Goal: Task Accomplishment & Management: Manage account settings

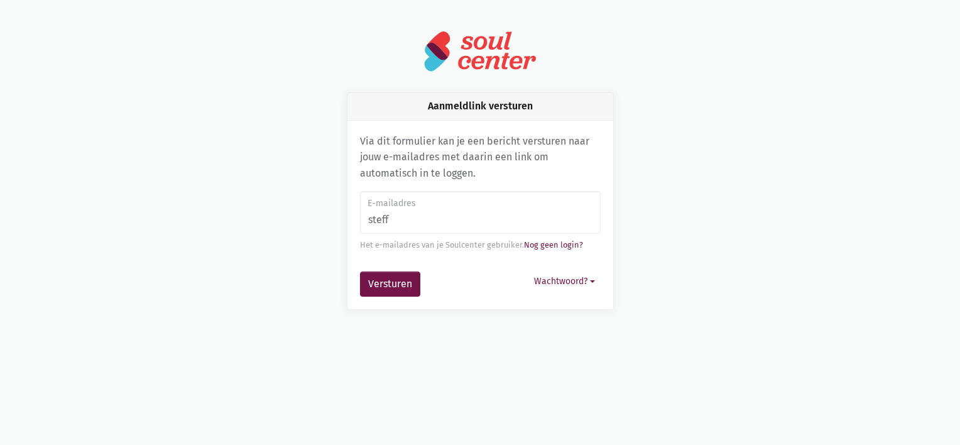
type input "[EMAIL_ADDRESS][DOMAIN_NAME]"
click at [408, 283] on button "Versturen" at bounding box center [390, 284] width 60 height 25
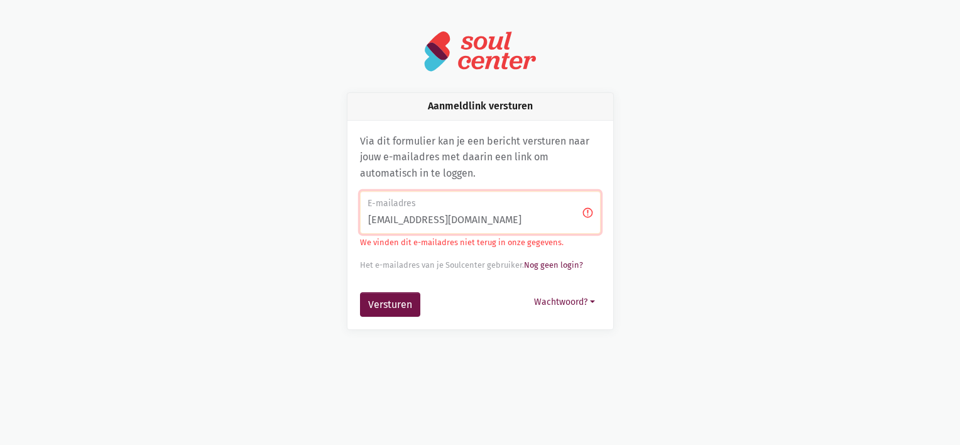
click at [534, 246] on p "We vinden dit e-mailadres niet terug in onze gegevens." at bounding box center [480, 242] width 241 height 13
click at [563, 303] on button "Wachtwoord?" at bounding box center [565, 301] width 72 height 19
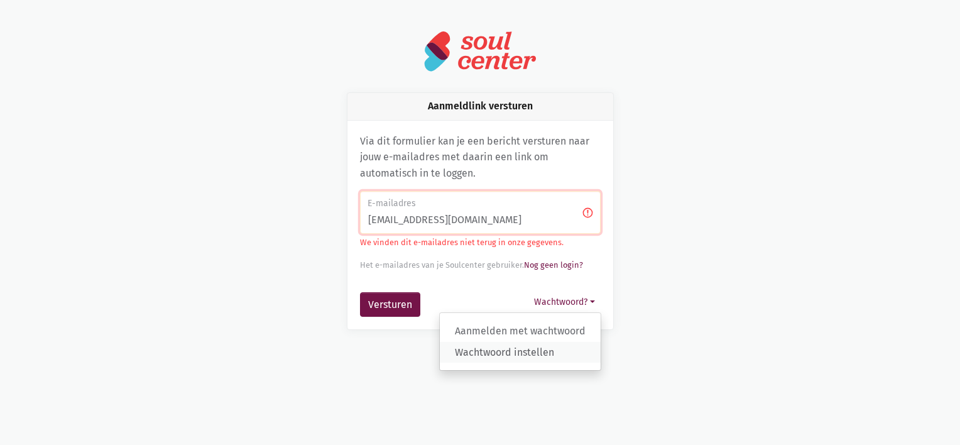
click at [542, 350] on link "Wachtwoord instellen" at bounding box center [520, 351] width 161 height 21
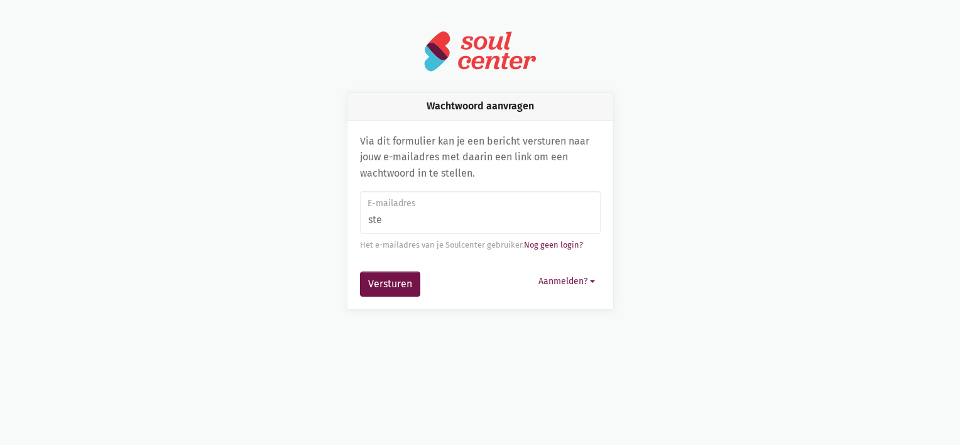
type input "[EMAIL_ADDRESS][DOMAIN_NAME]"
click at [551, 279] on button "Aanmelden?" at bounding box center [567, 281] width 68 height 19
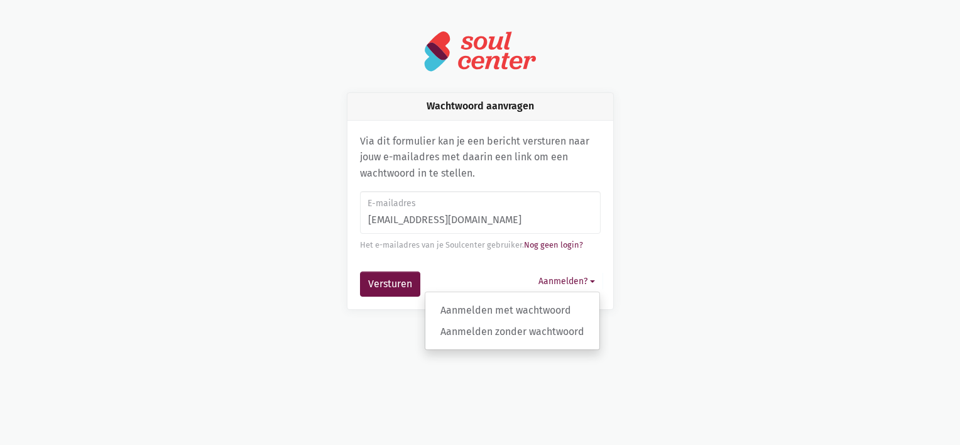
click at [464, 277] on div "Versturen Aanmelden? Aanmelden met wachtwoord Aanmelden zonder wachtwoord" at bounding box center [480, 284] width 241 height 25
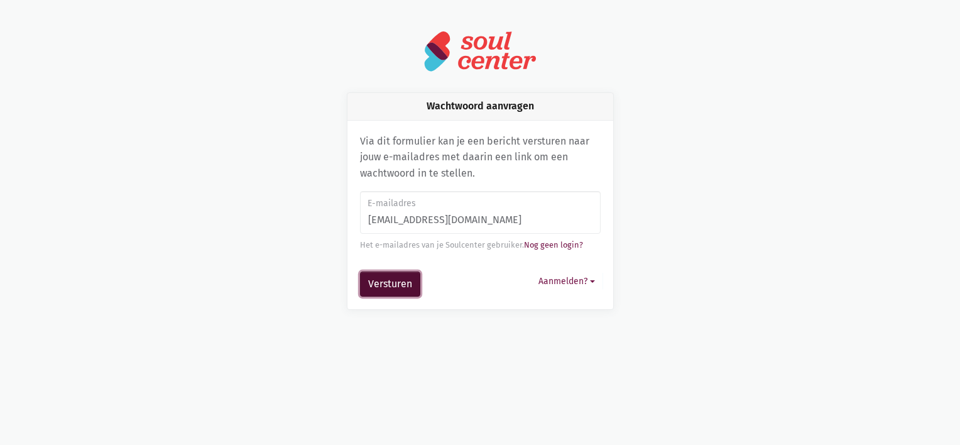
click at [393, 281] on button "Versturen" at bounding box center [390, 284] width 60 height 25
type input "[EMAIL_ADDRESS][DOMAIN_NAME]"
click at [392, 289] on button "Versturen" at bounding box center [390, 284] width 60 height 25
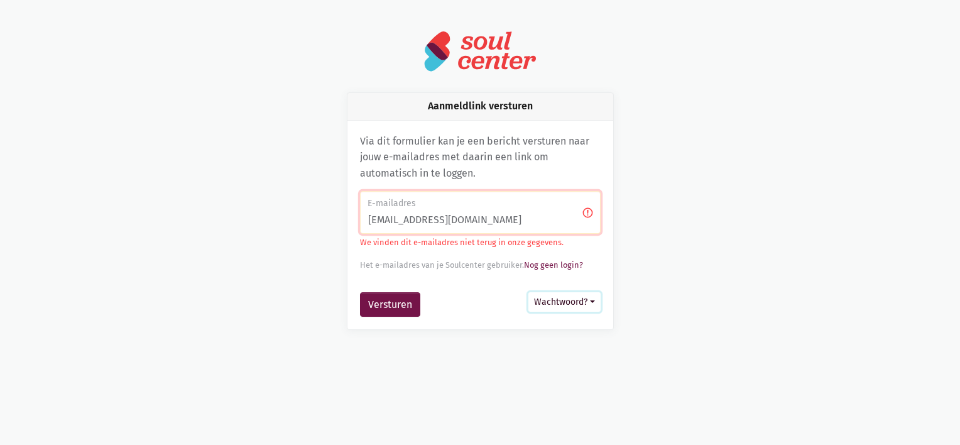
click at [567, 299] on button "Wachtwoord?" at bounding box center [565, 301] width 72 height 19
click at [681, 289] on div "Aanmeldlink versturen Via dit formulier kan je een bericht versturen naar jouw …" at bounding box center [480, 211] width 717 height 238
